Goal: Transaction & Acquisition: Book appointment/travel/reservation

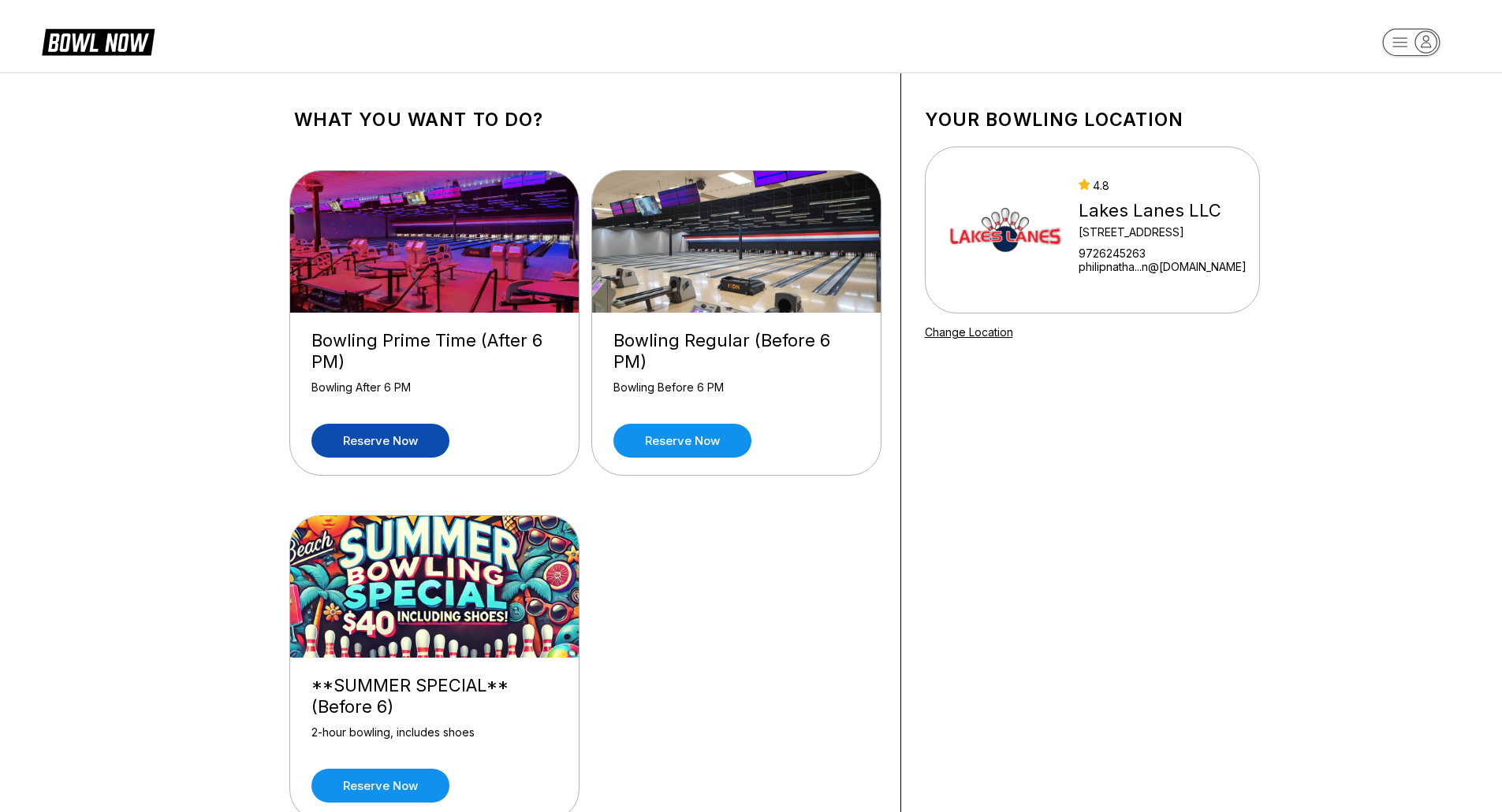
click at [385, 435] on link "Reserve now" at bounding box center [380, 441] width 138 height 34
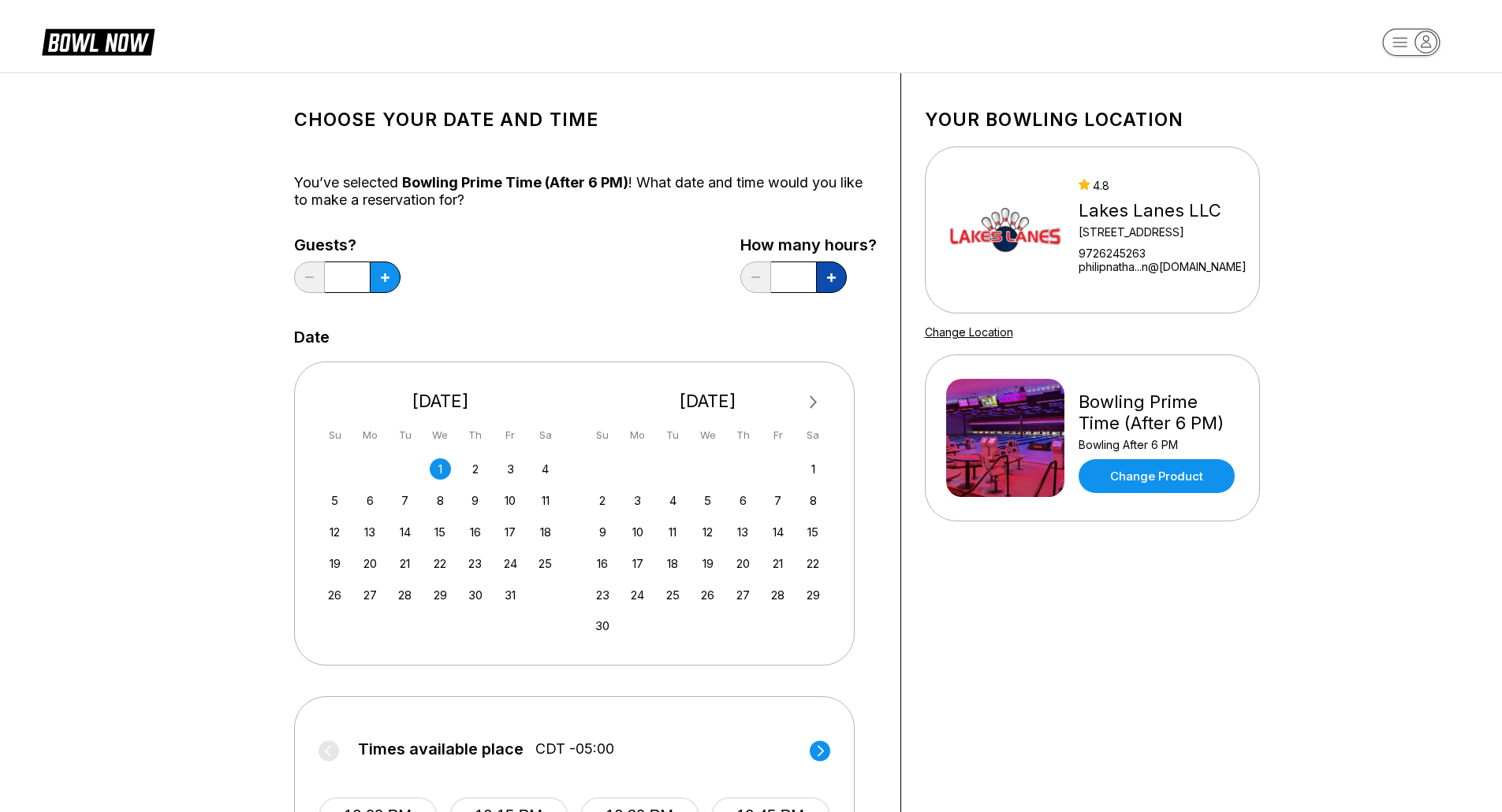
click at [824, 279] on button at bounding box center [831, 277] width 31 height 31
click at [825, 275] on button at bounding box center [831, 277] width 31 height 31
type input "***"
click at [384, 282] on button at bounding box center [385, 277] width 31 height 31
type input "*"
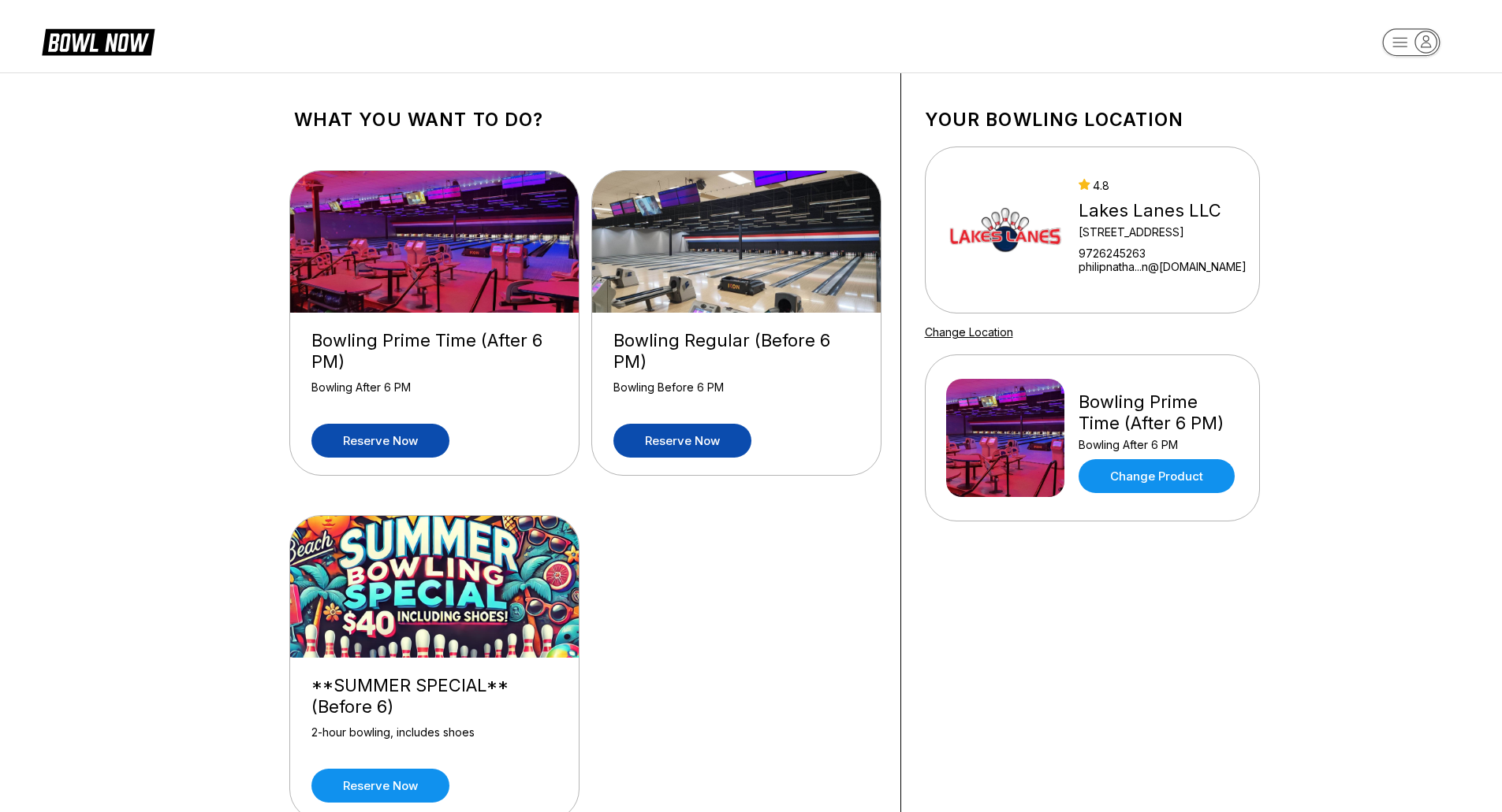
click at [701, 436] on link "Reserve now" at bounding box center [683, 441] width 138 height 34
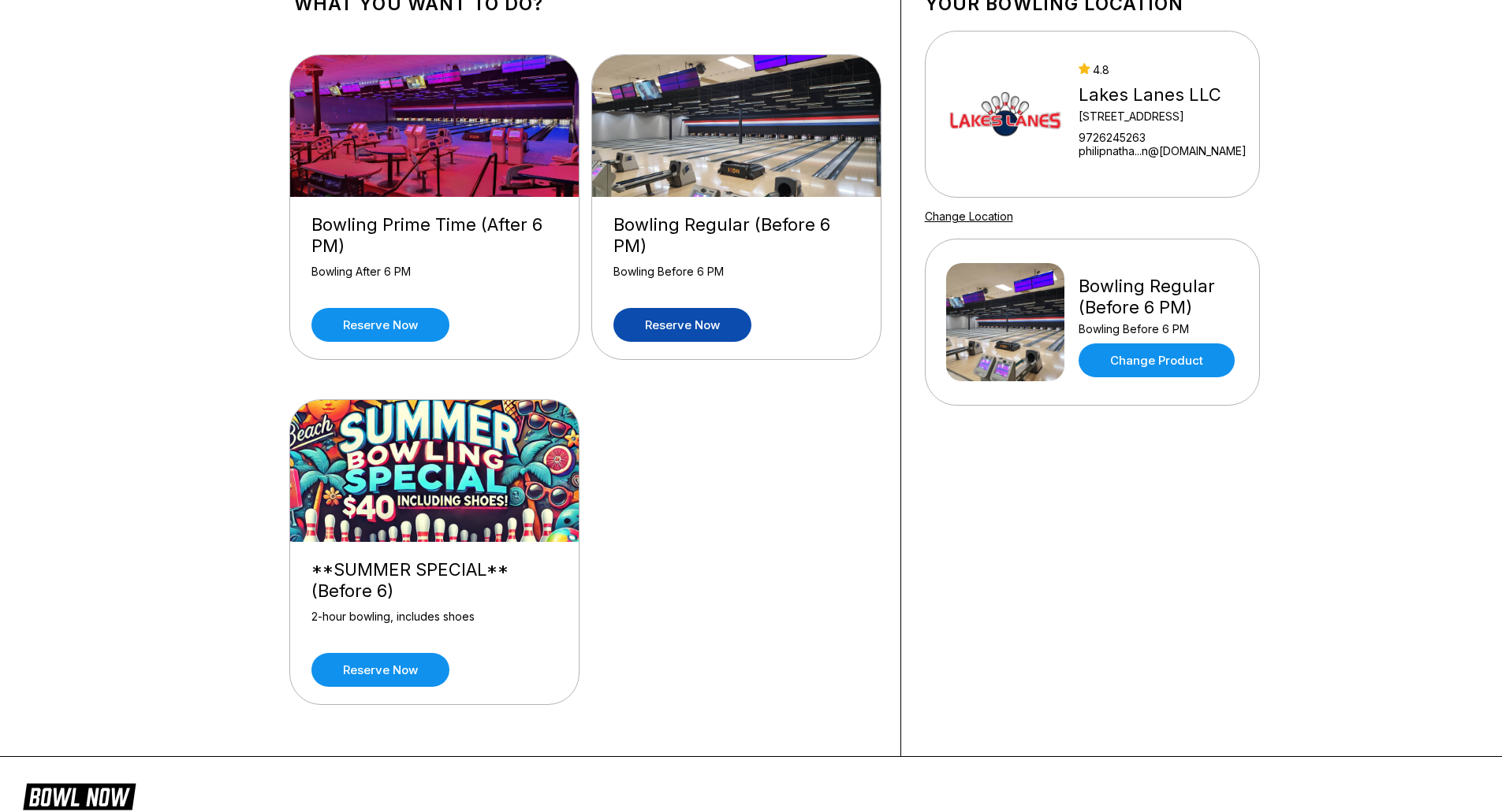
scroll to position [79, 0]
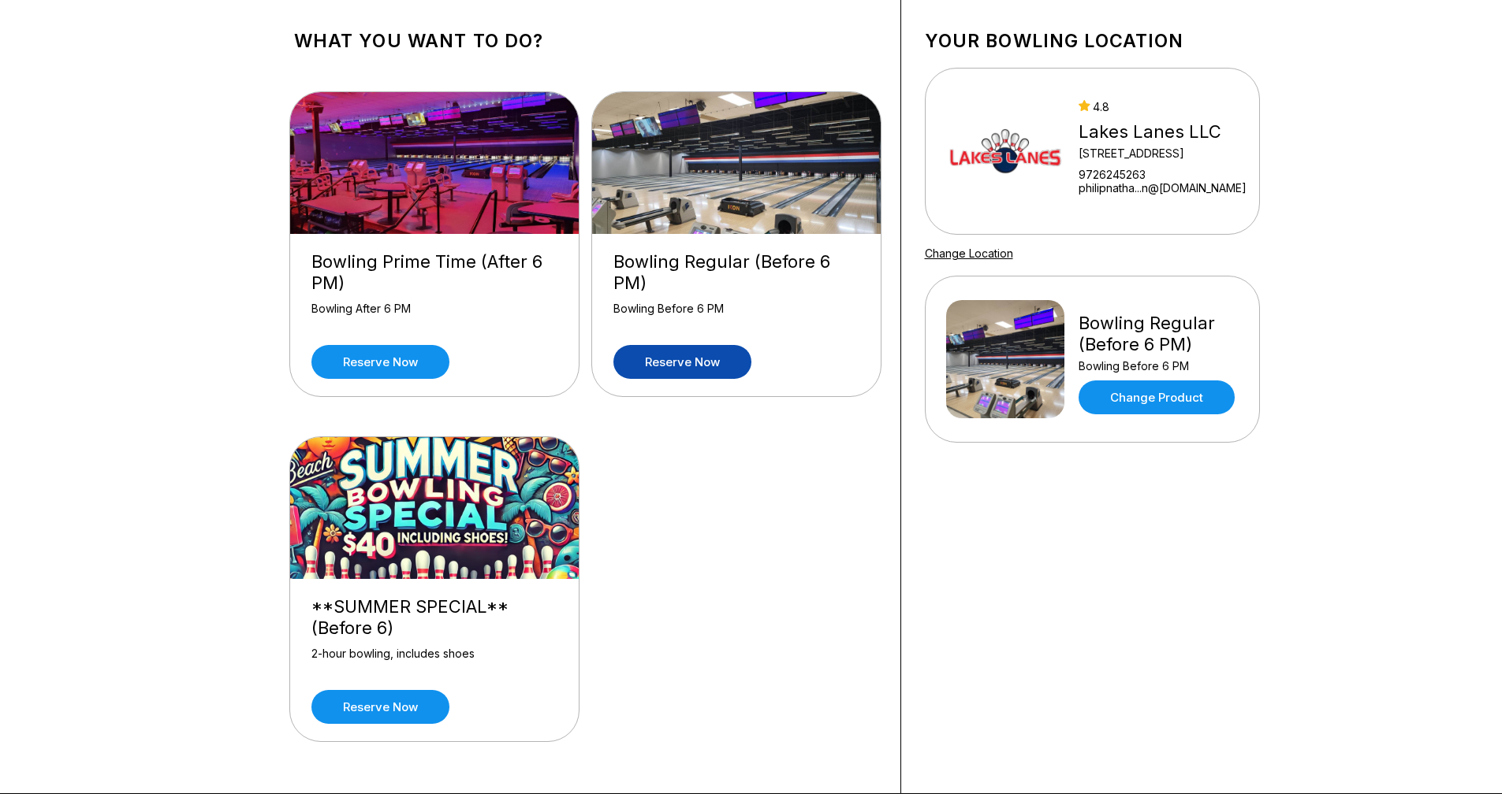
click at [402, 345] on div "Bowling Prime Time (After 6 PM) Bowling After 6 PM Reserve now" at bounding box center [435, 315] width 289 height 162
click at [403, 363] on link "Reserve now" at bounding box center [380, 362] width 138 height 34
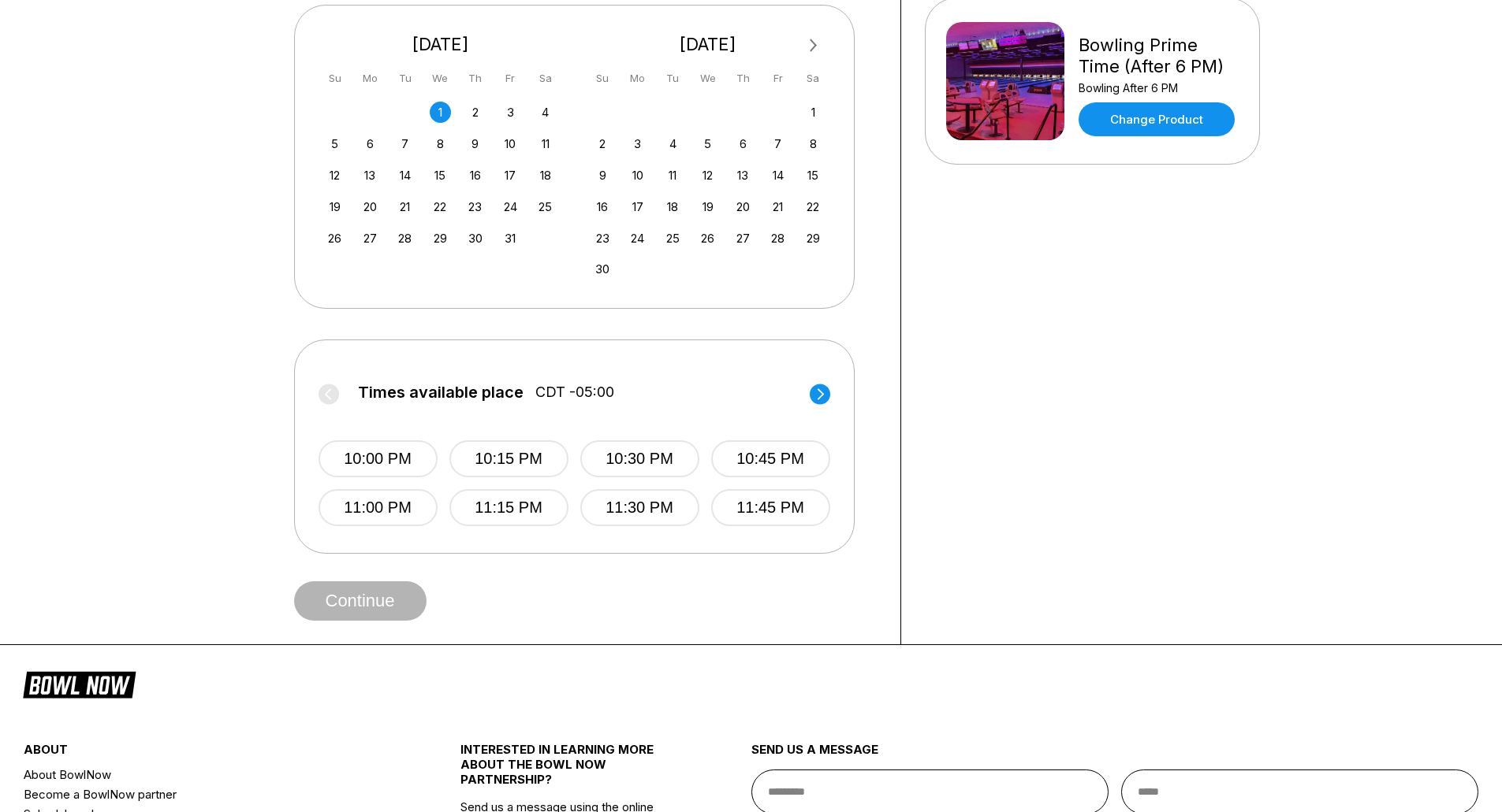
scroll to position [394, 0]
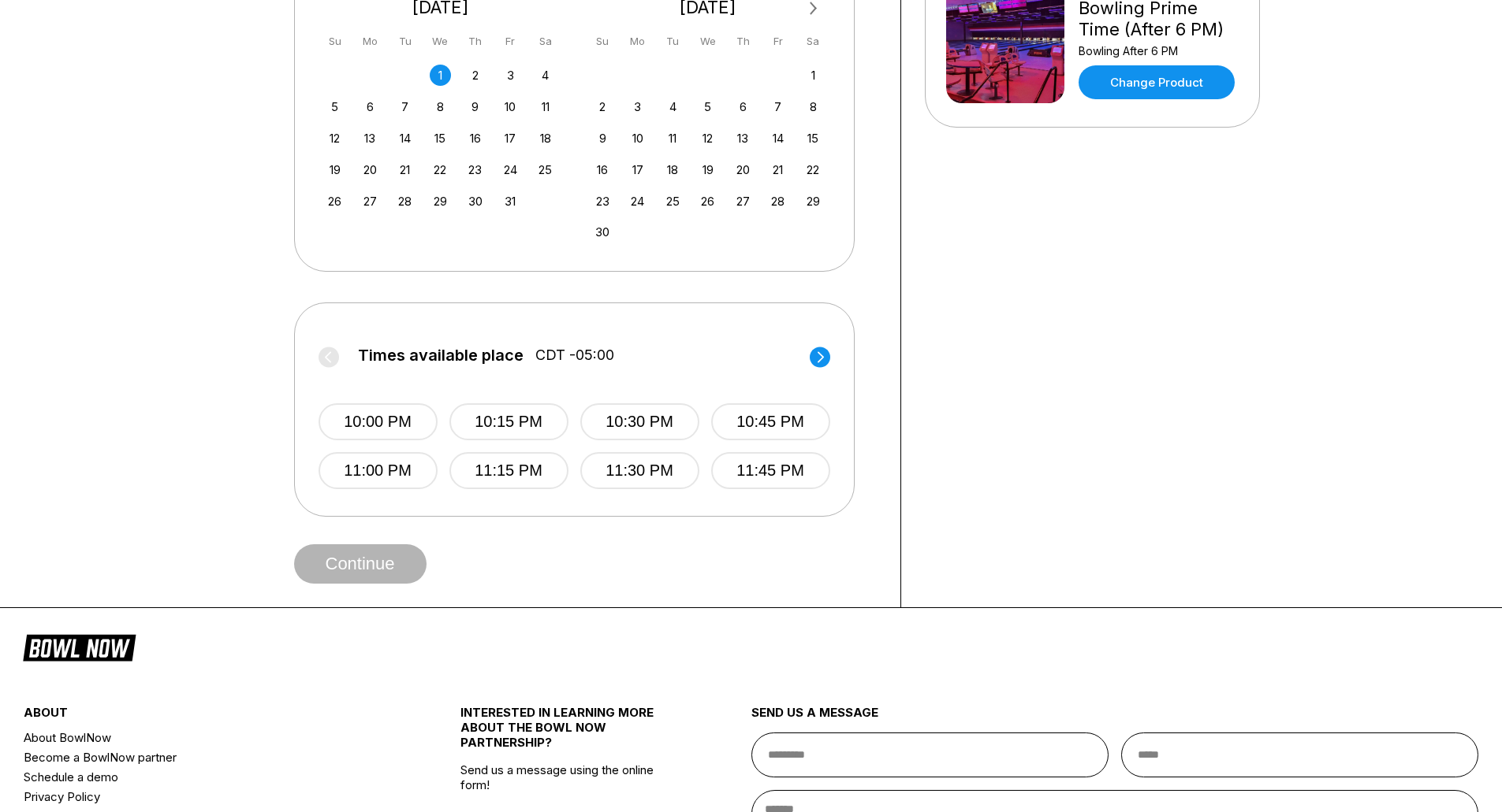
click at [824, 362] on circle at bounding box center [820, 357] width 21 height 21
click at [333, 355] on circle at bounding box center [329, 357] width 21 height 21
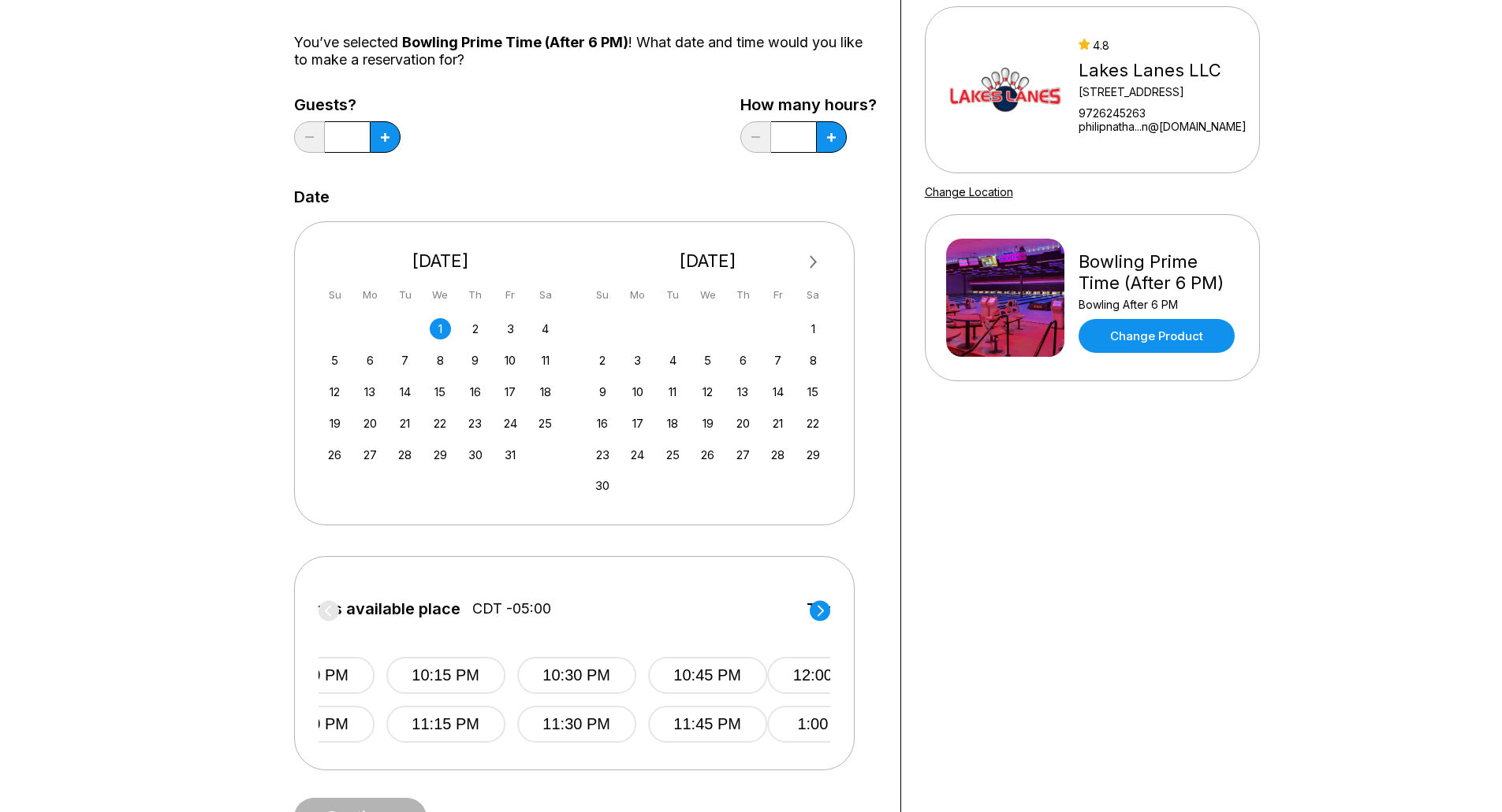
scroll to position [0, 0]
